Goal: Information Seeking & Learning: Check status

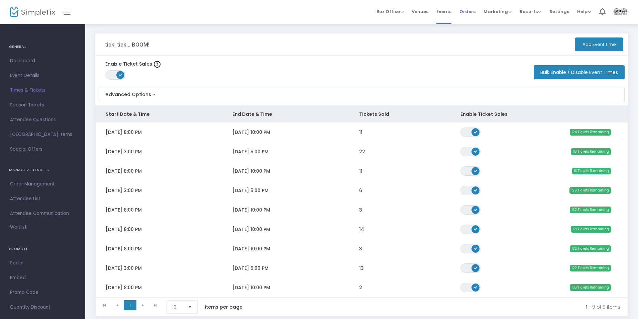
click at [471, 11] on span "Orders" at bounding box center [468, 11] width 16 height 17
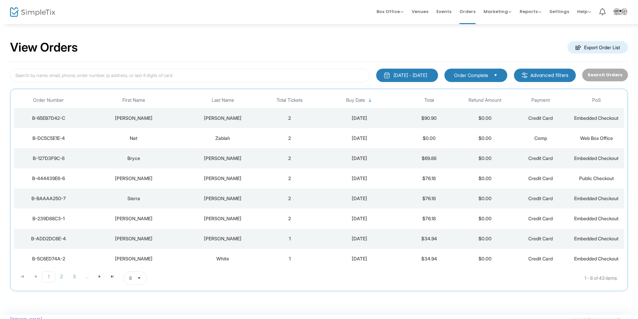
click at [332, 113] on td "[DATE]" at bounding box center [360, 118] width 84 height 20
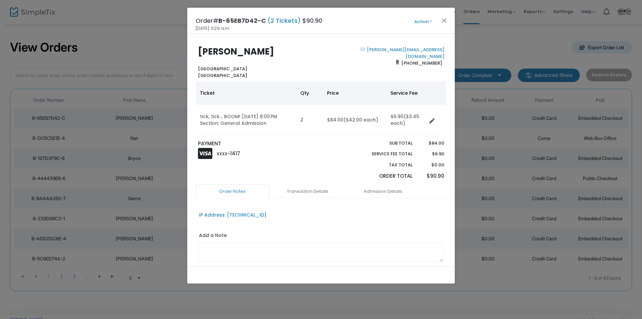
click at [162, 43] on ngb-modal-window "Order# B-65EB7D42-C (2 Tickets) $90.90 [DATE] 11:29 a.m. Action Mark Admitted E…" at bounding box center [321, 159] width 642 height 319
click at [445, 19] on button "Close" at bounding box center [444, 20] width 9 height 9
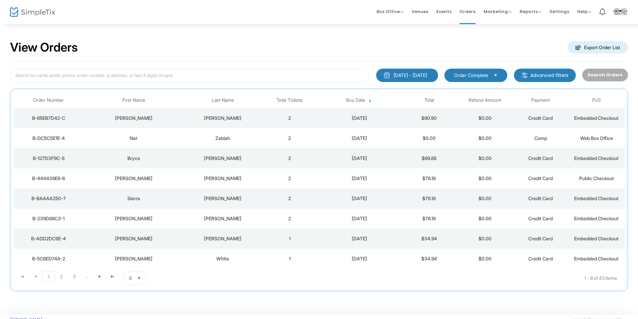
click at [436, 41] on div "View Orders Export Order List" at bounding box center [319, 47] width 618 height 28
click at [266, 7] on div "Box Office Sell Tickets Bookings Sell Season Pass Venues Memberships Events Ord…" at bounding box center [361, 12] width 553 height 24
click at [44, 13] on img at bounding box center [32, 12] width 45 height 10
click at [188, 8] on div "Box Office Sell Tickets Bookings Sell Season Pass Venues Memberships Events Ord…" at bounding box center [361, 12] width 553 height 24
click at [158, 7] on div "Box Office Sell Tickets Bookings Sell Season Pass Venues Memberships Events Ord…" at bounding box center [361, 12] width 553 height 24
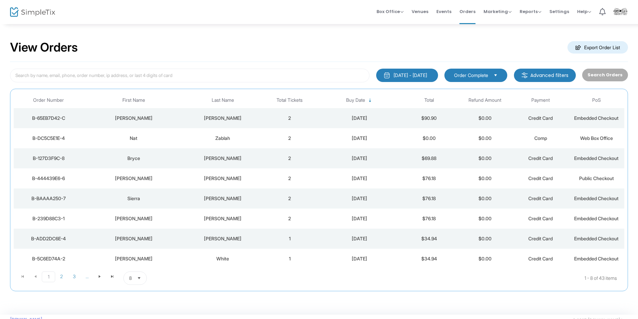
click at [185, 8] on div "Box Office Sell Tickets Bookings Sell Season Pass Venues Memberships Events Ord…" at bounding box center [361, 12] width 553 height 24
